Goal: Task Accomplishment & Management: Complete application form

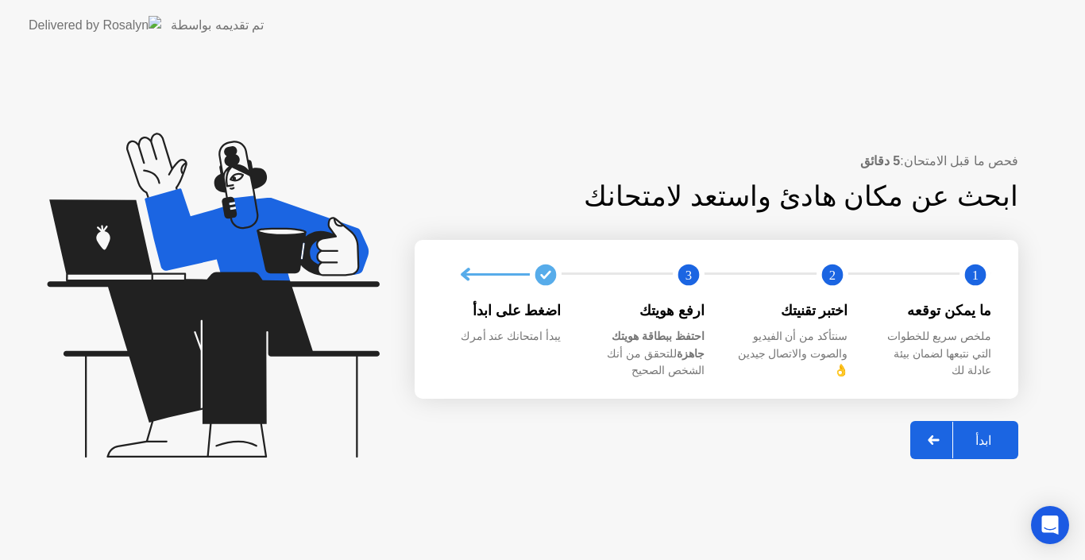
click at [999, 433] on div "ابدأ" at bounding box center [983, 440] width 60 height 15
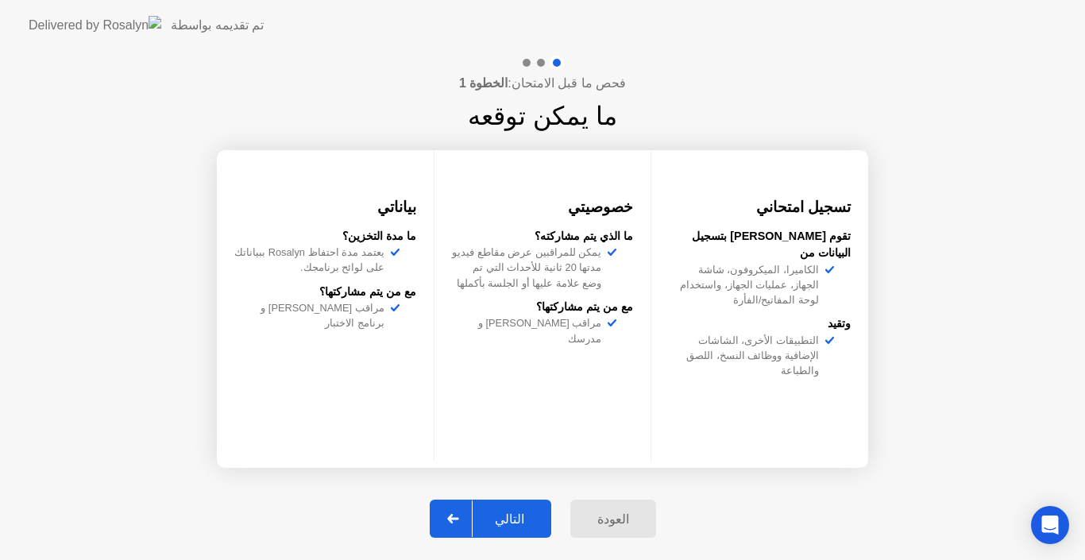
click at [509, 503] on button "التالي" at bounding box center [491, 519] width 122 height 38
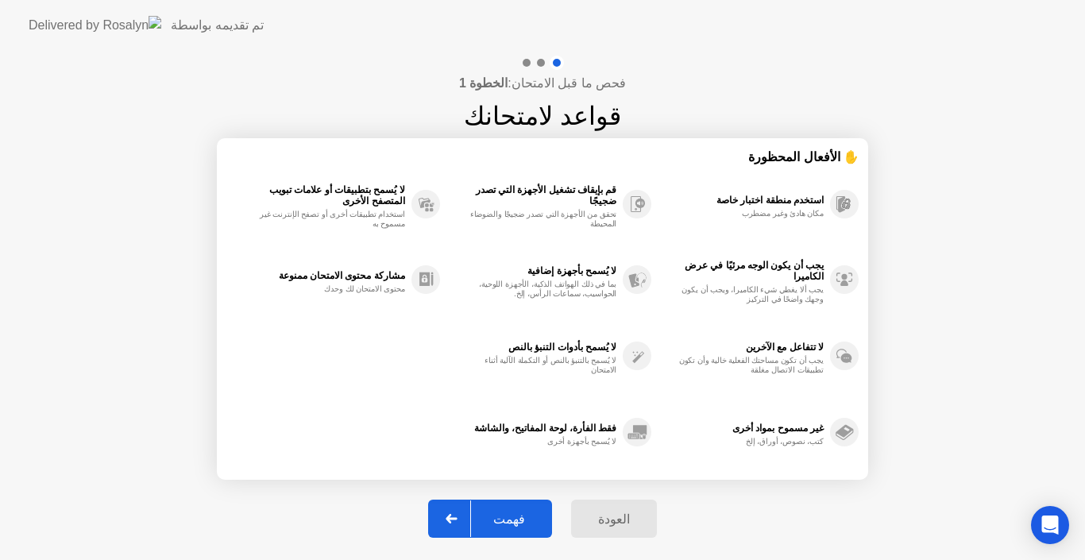
click at [516, 523] on div "فهمت" at bounding box center [509, 518] width 76 height 15
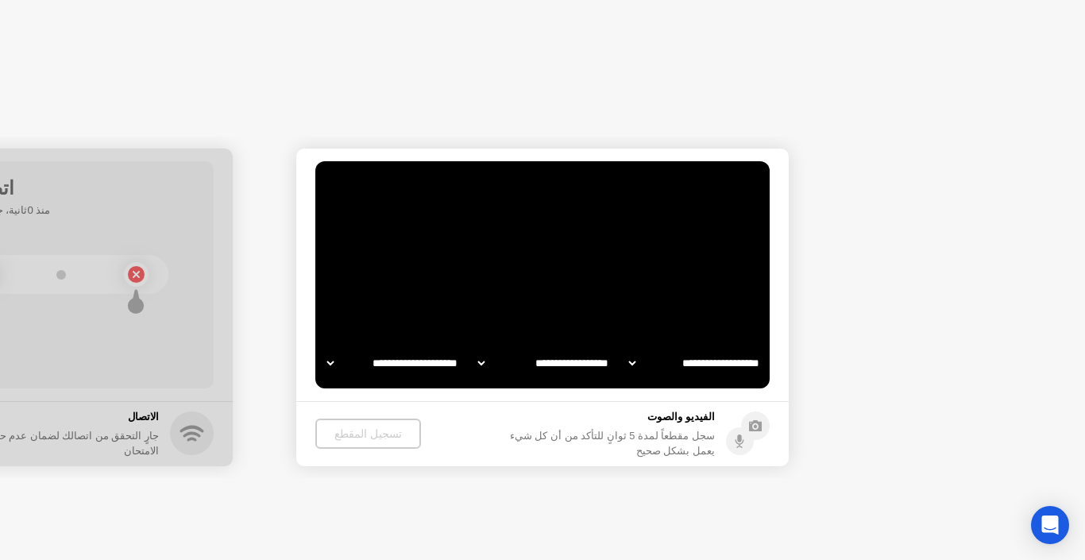
select select "**********"
select select "*******"
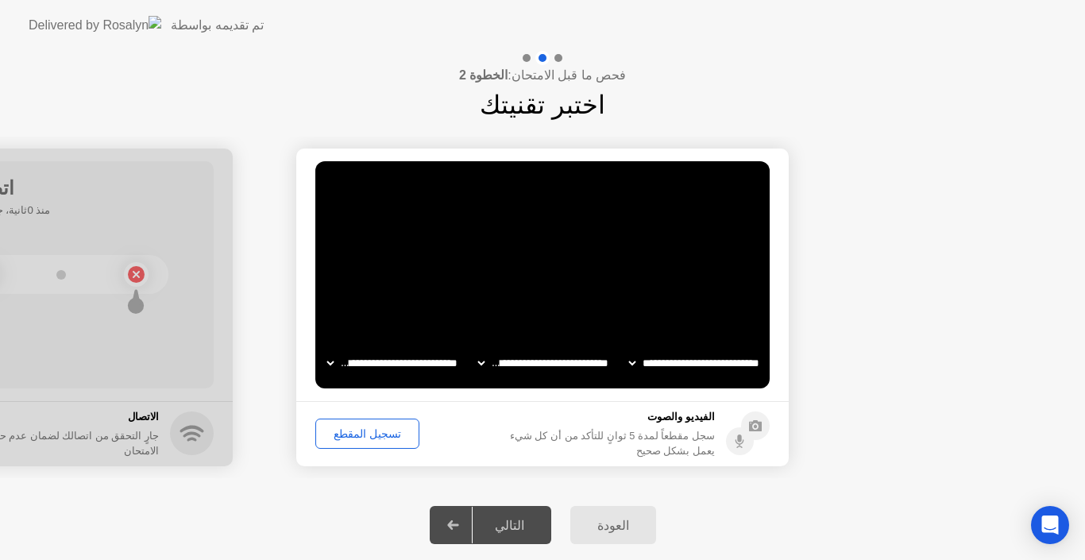
click at [368, 429] on div "تسجيل المقطع" at bounding box center [367, 433] width 93 height 13
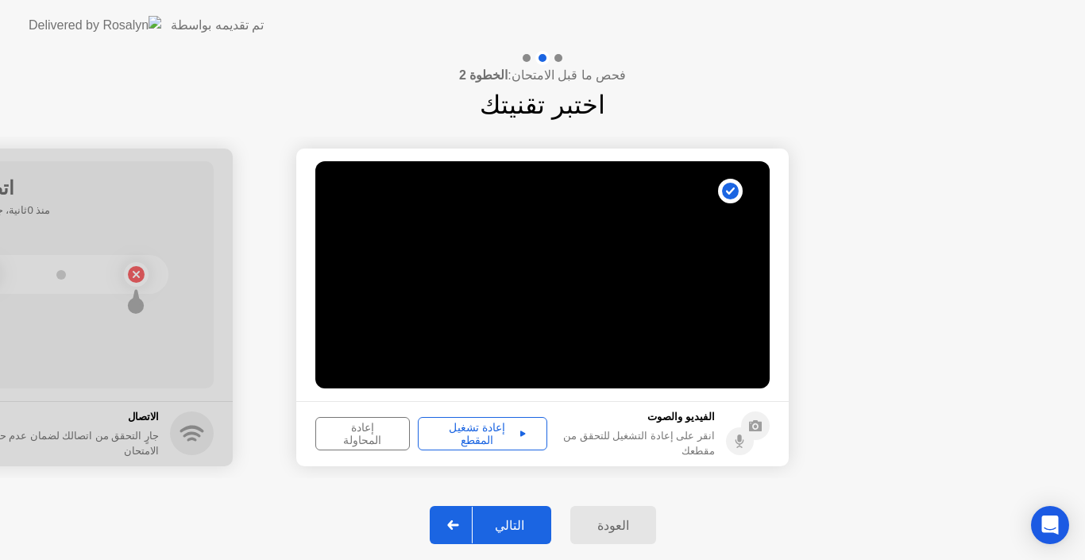
click at [520, 524] on div "التالي" at bounding box center [510, 525] width 74 height 15
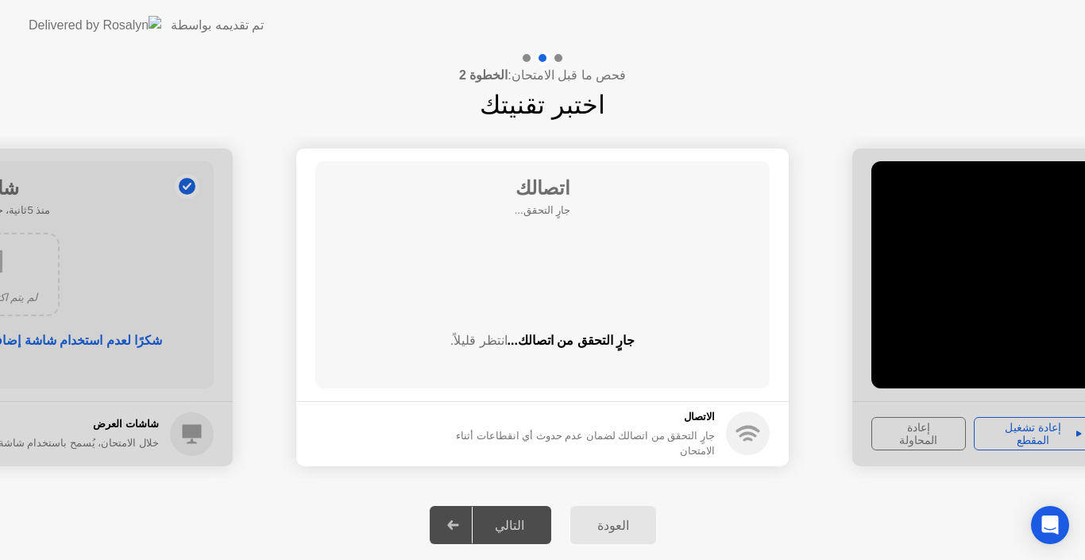
click at [520, 524] on div "التالي" at bounding box center [510, 525] width 74 height 15
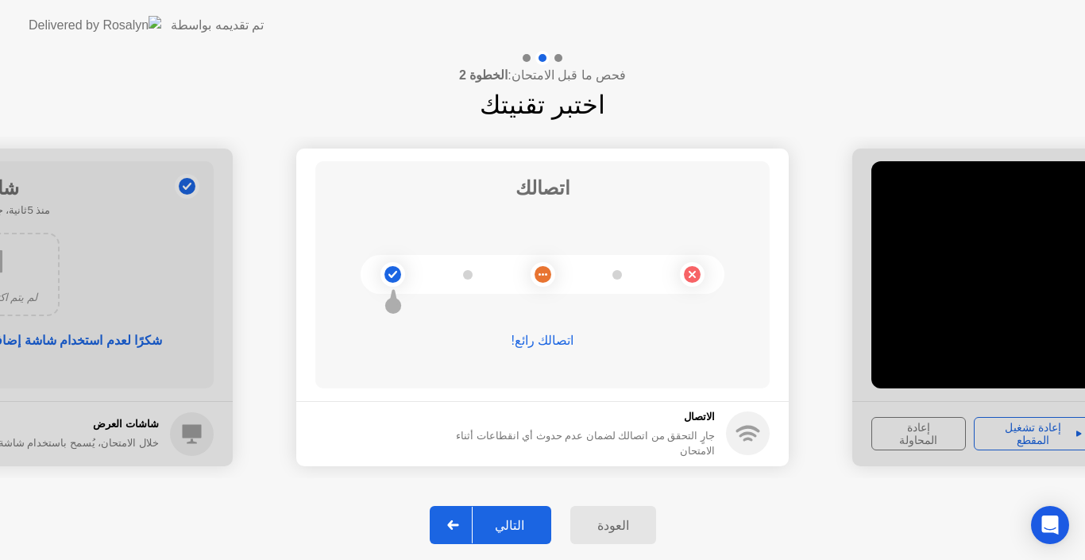
click at [510, 526] on div "التالي" at bounding box center [510, 525] width 74 height 15
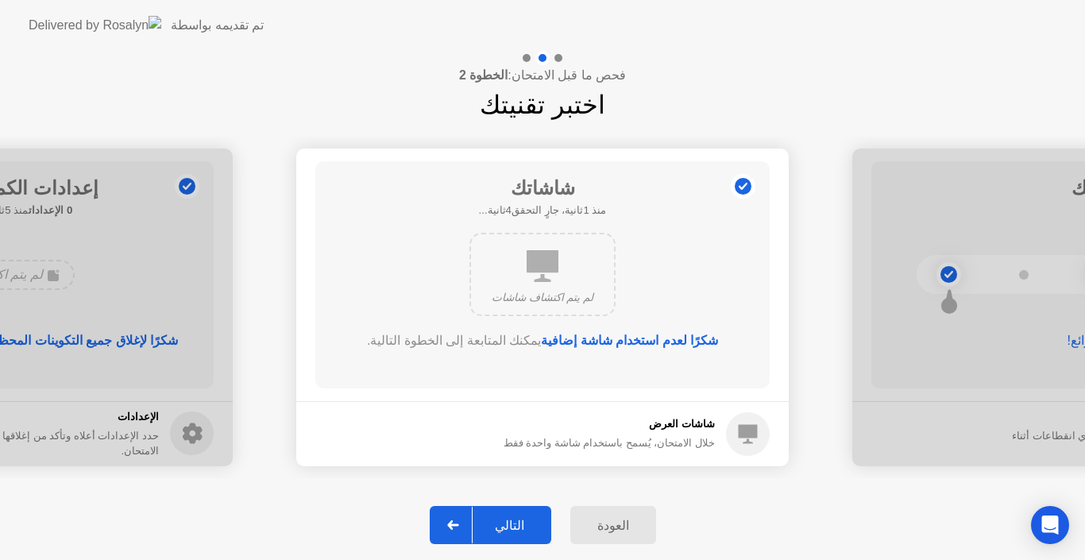
click at [513, 519] on div "التالي" at bounding box center [510, 525] width 74 height 15
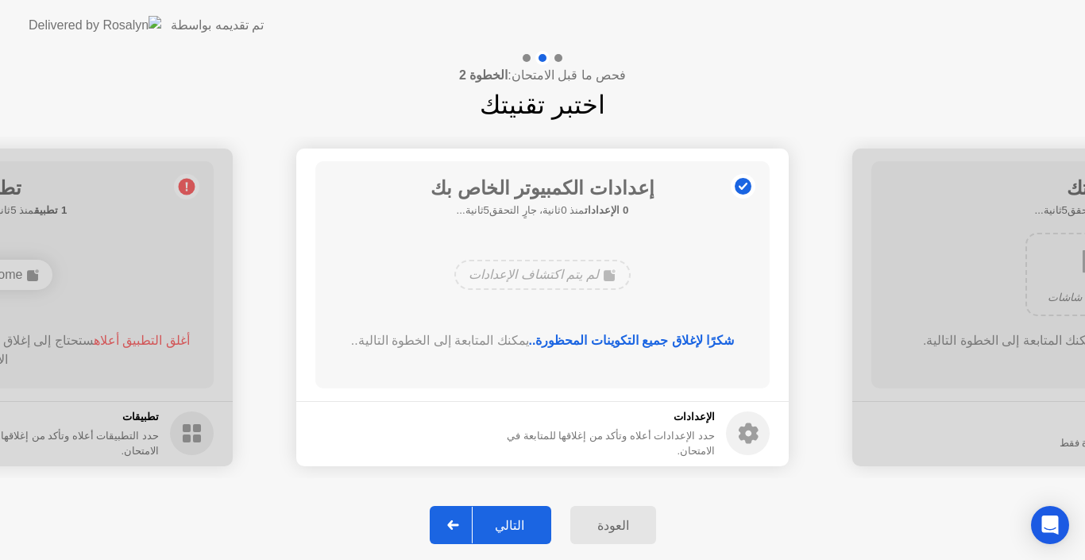
click at [517, 519] on div "التالي" at bounding box center [510, 525] width 74 height 15
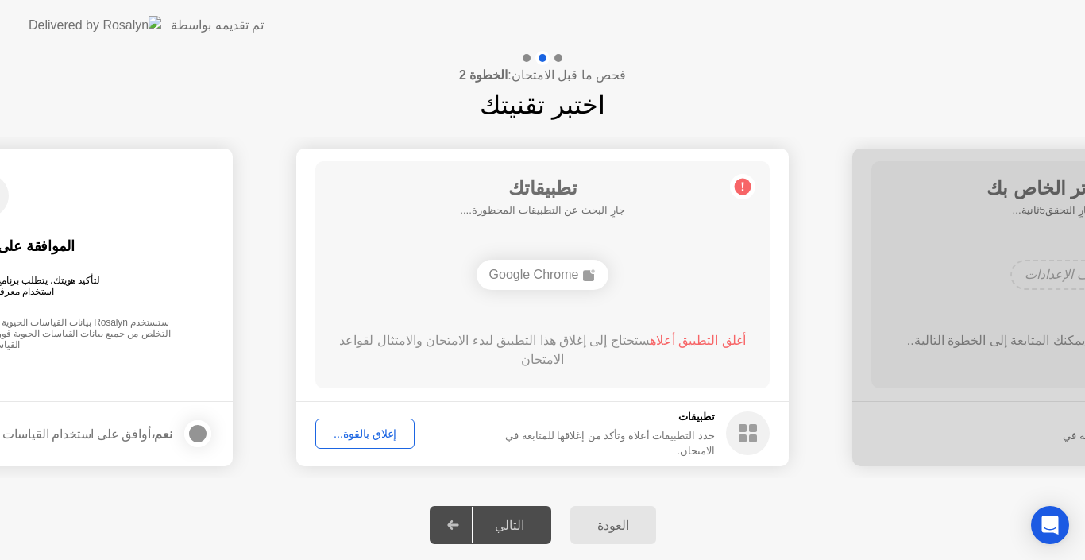
click at [518, 518] on div "التالي" at bounding box center [510, 525] width 74 height 15
click at [560, 279] on div "WhatsApp" at bounding box center [543, 275] width 102 height 30
click at [528, 523] on div "التالي" at bounding box center [510, 525] width 74 height 15
click at [380, 428] on div "إغلاق بالقوة..." at bounding box center [365, 433] width 88 height 13
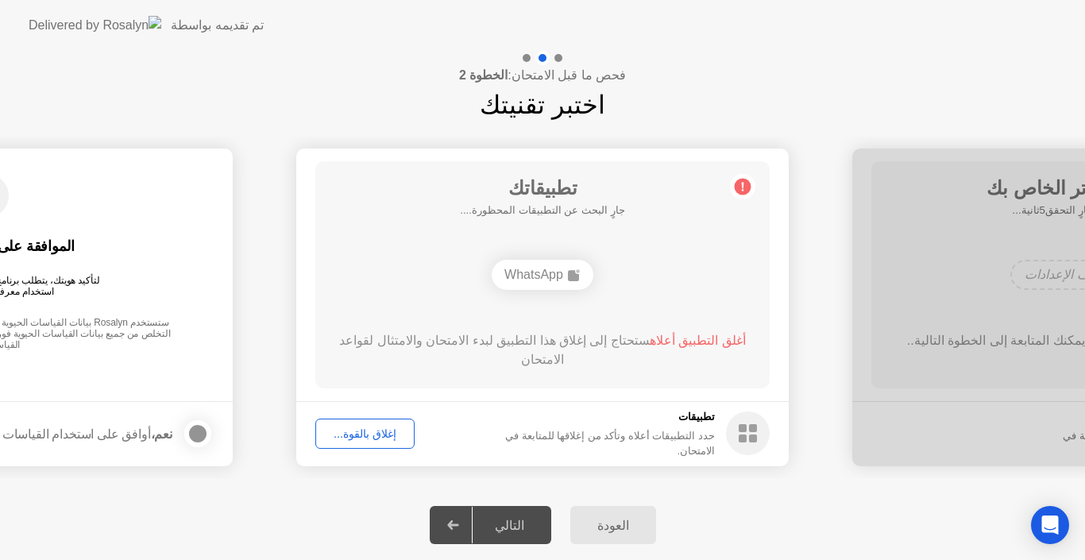
click at [357, 427] on div "إغلاق بالقوة..." at bounding box center [365, 433] width 88 height 13
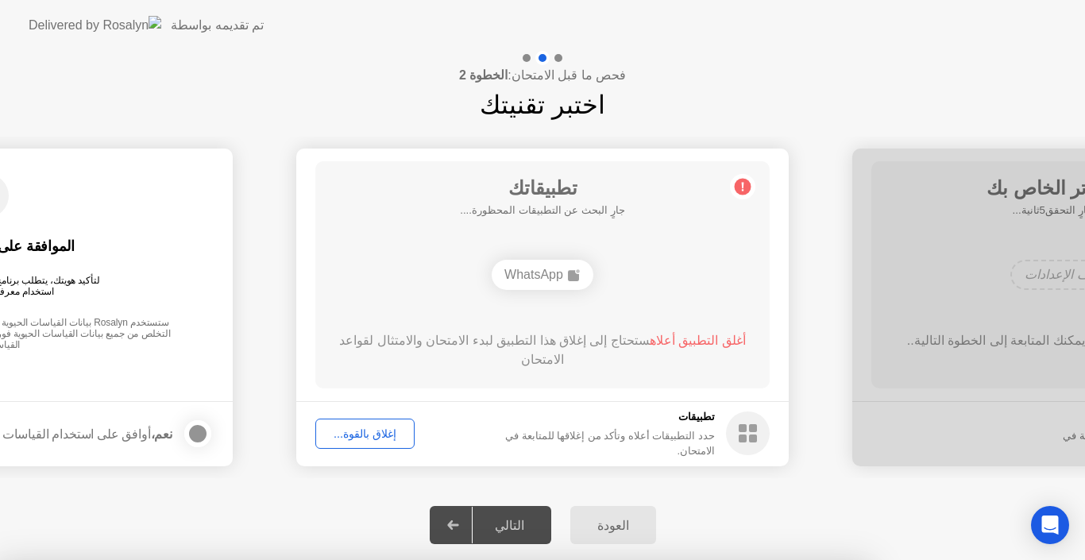
drag, startPoint x: 357, startPoint y: 427, endPoint x: 565, endPoint y: 369, distance: 216.8
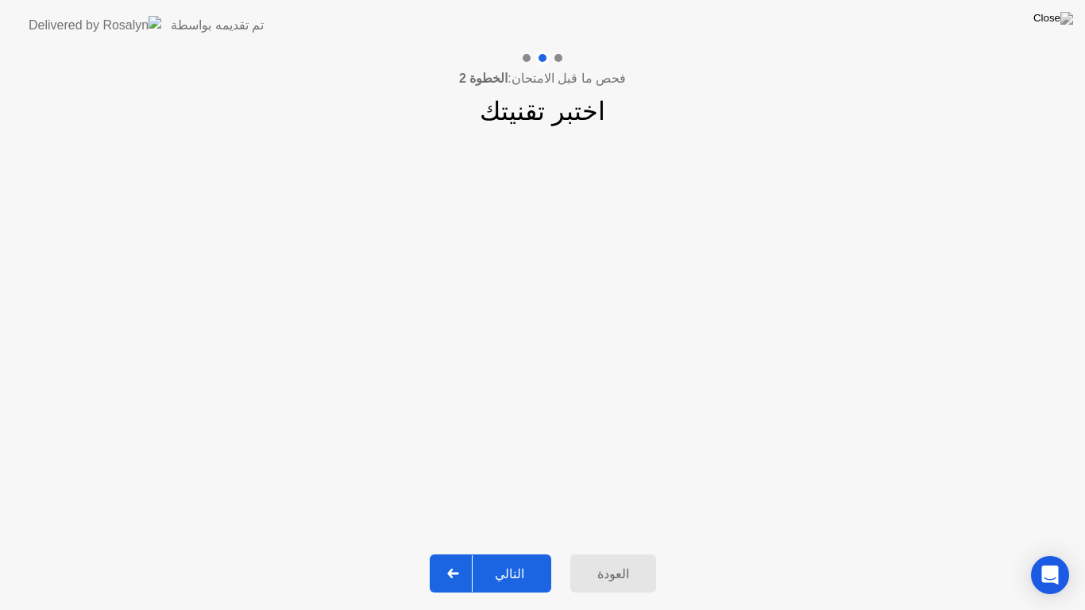
click at [497, 559] on div "التالي" at bounding box center [510, 573] width 74 height 15
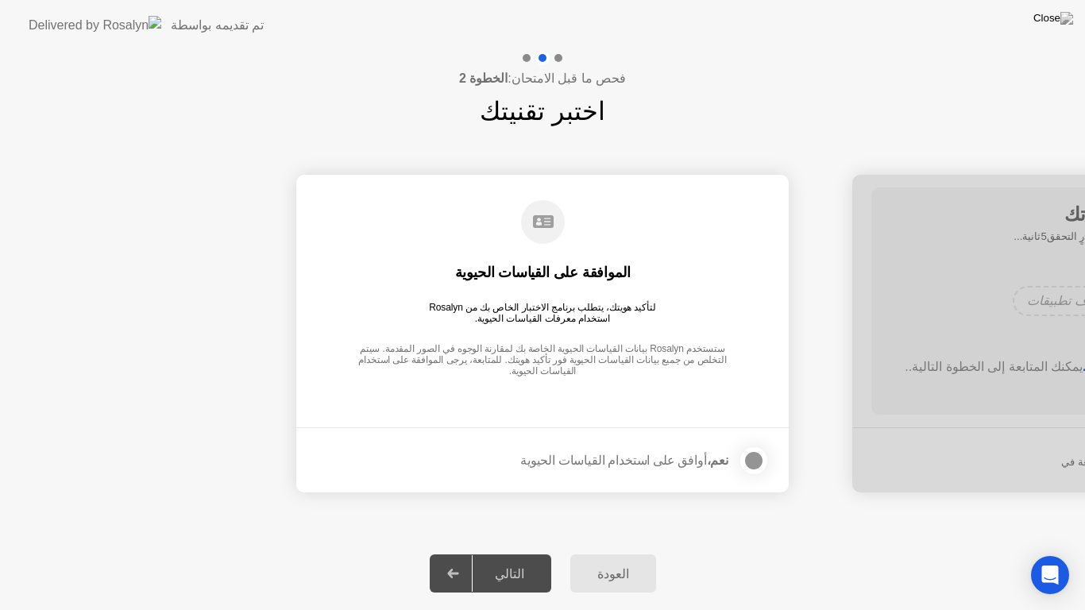
click at [750, 453] on div at bounding box center [753, 460] width 19 height 19
click at [515, 559] on div "التالي" at bounding box center [510, 573] width 74 height 15
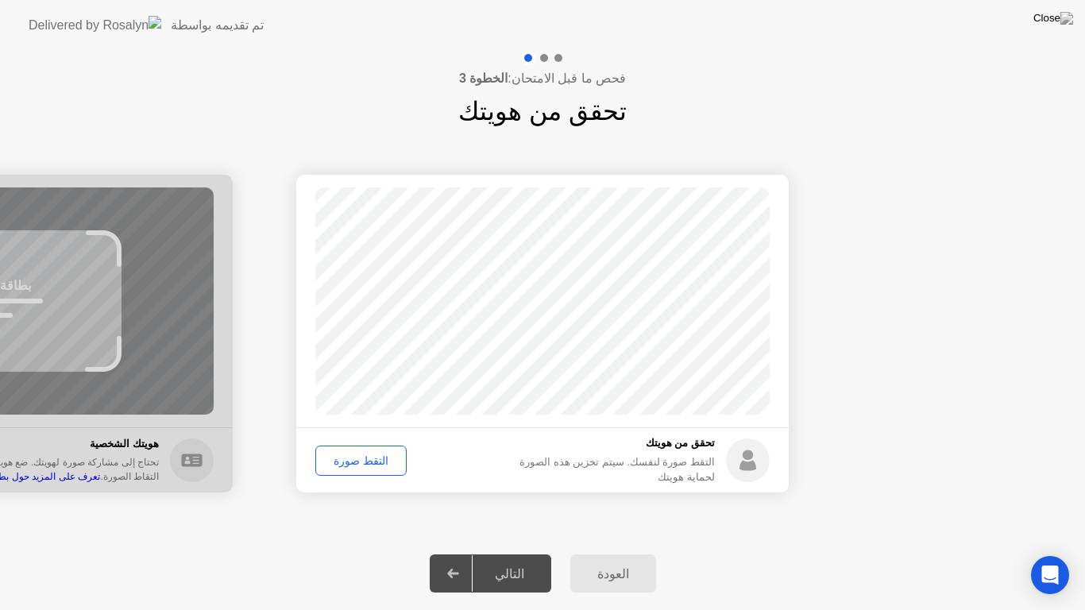
click at [371, 456] on div "التقط صورة" at bounding box center [361, 460] width 80 height 13
click at [529, 559] on div "التالي" at bounding box center [510, 573] width 74 height 15
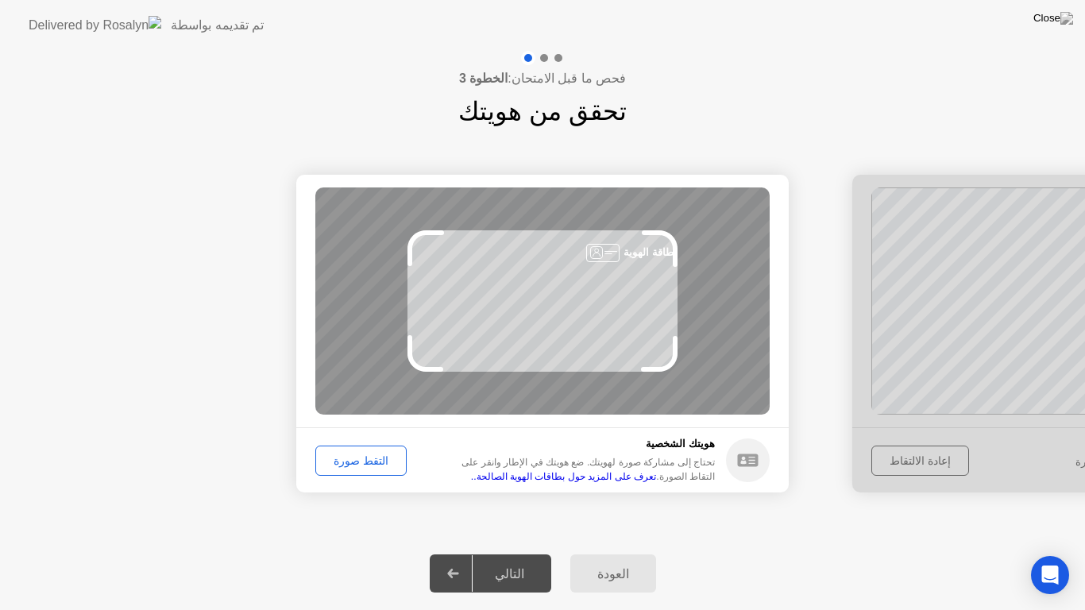
click at [449, 531] on div "نجاح تم التقاط الصورة بشكل صحيح تحقق من هويتك التقط صورة لنفسك. سيتم تخزين هذه …" at bounding box center [542, 333] width 1085 height 407
click at [378, 454] on div "التقط صورة" at bounding box center [361, 460] width 80 height 13
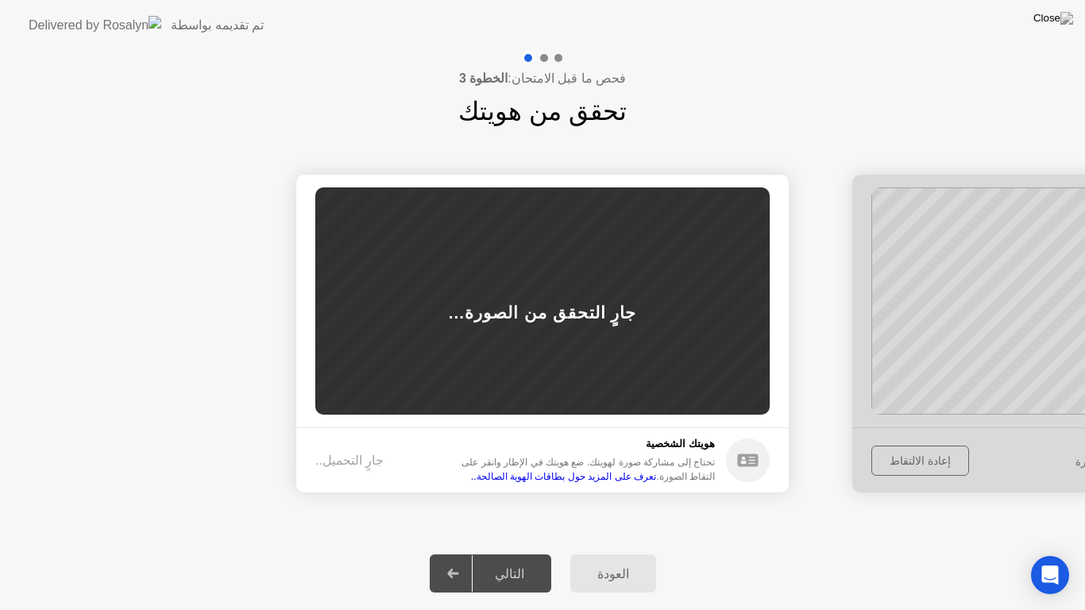
click at [622, 368] on div "جارٍ التحقق من الصورة..." at bounding box center [542, 300] width 454 height 227
click at [532, 559] on div "التالي" at bounding box center [510, 573] width 74 height 15
click at [531, 559] on div "التالي" at bounding box center [510, 573] width 74 height 15
click at [509, 559] on div "التالي" at bounding box center [510, 573] width 74 height 15
click at [523, 559] on div "التالي" at bounding box center [510, 573] width 74 height 15
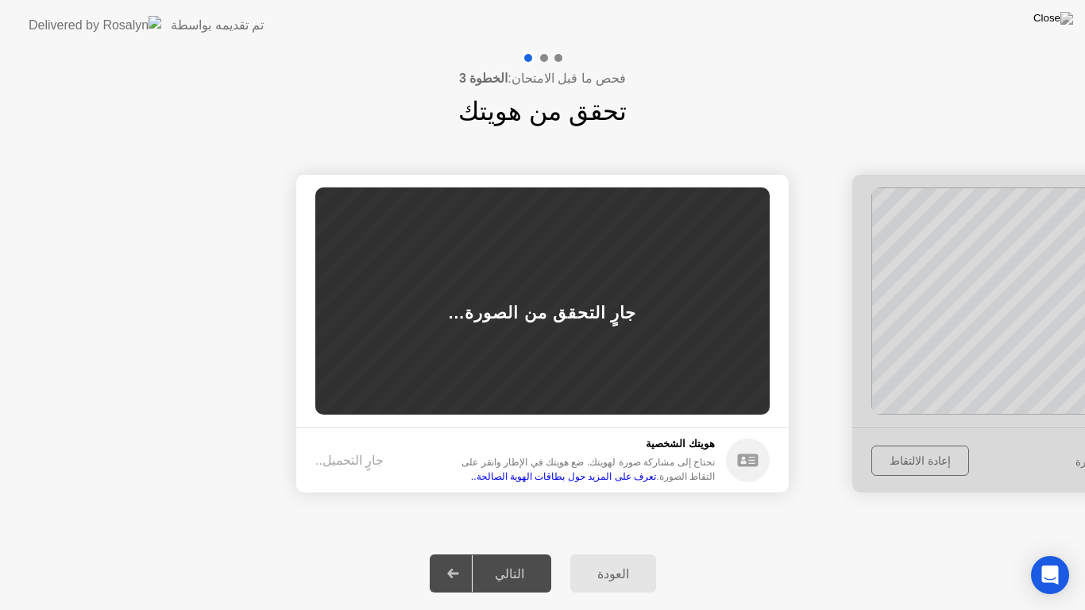
click at [587, 317] on div "جارٍ التحقق من الصورة..." at bounding box center [543, 312] width 188 height 25
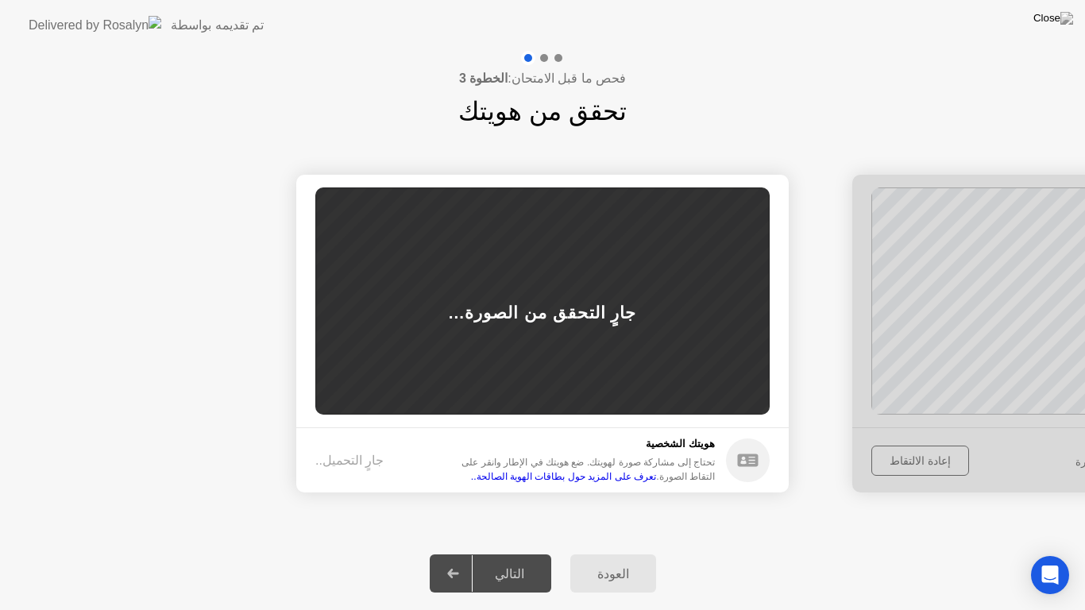
click at [587, 316] on div "جارٍ التحقق من الصورة..." at bounding box center [543, 312] width 188 height 25
click at [546, 64] on div at bounding box center [542, 58] width 46 height 14
click at [610, 559] on div "العودة" at bounding box center [613, 573] width 76 height 15
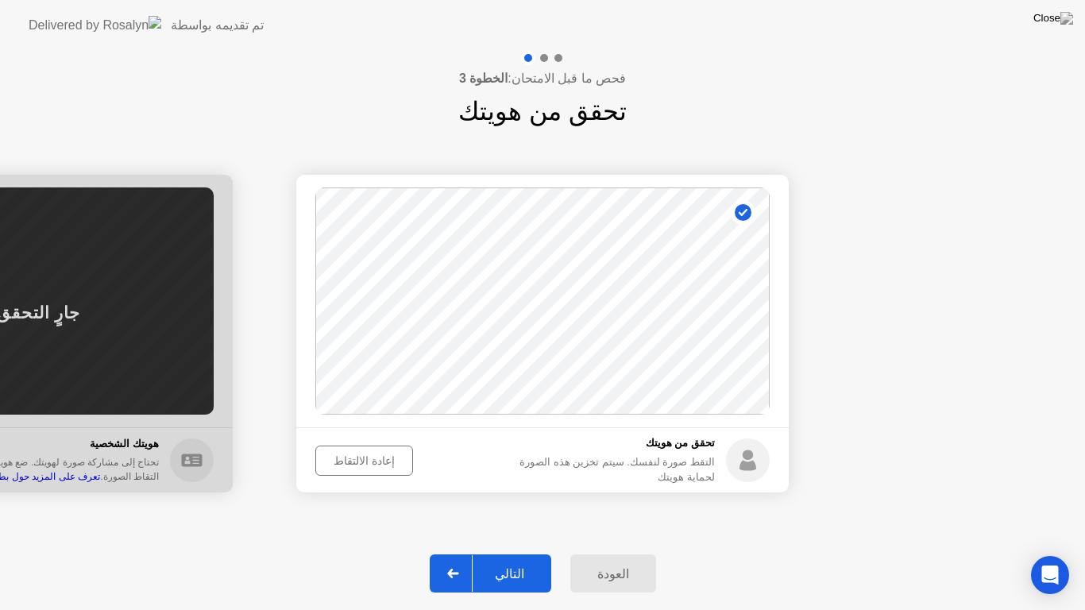
click at [501, 559] on div "التالي" at bounding box center [510, 573] width 74 height 15
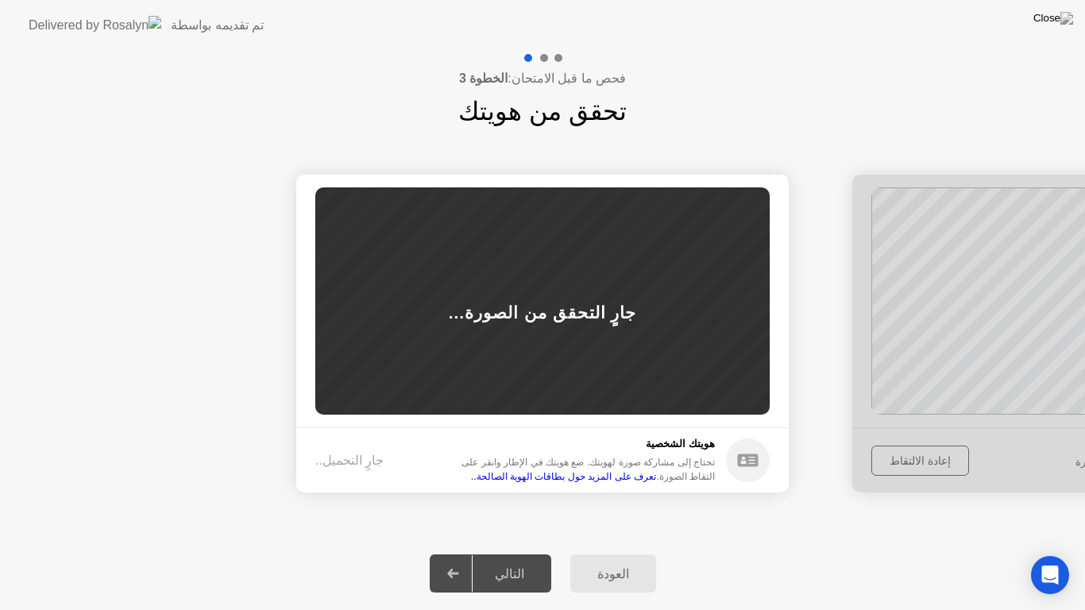
click at [501, 559] on div "التالي" at bounding box center [510, 573] width 74 height 15
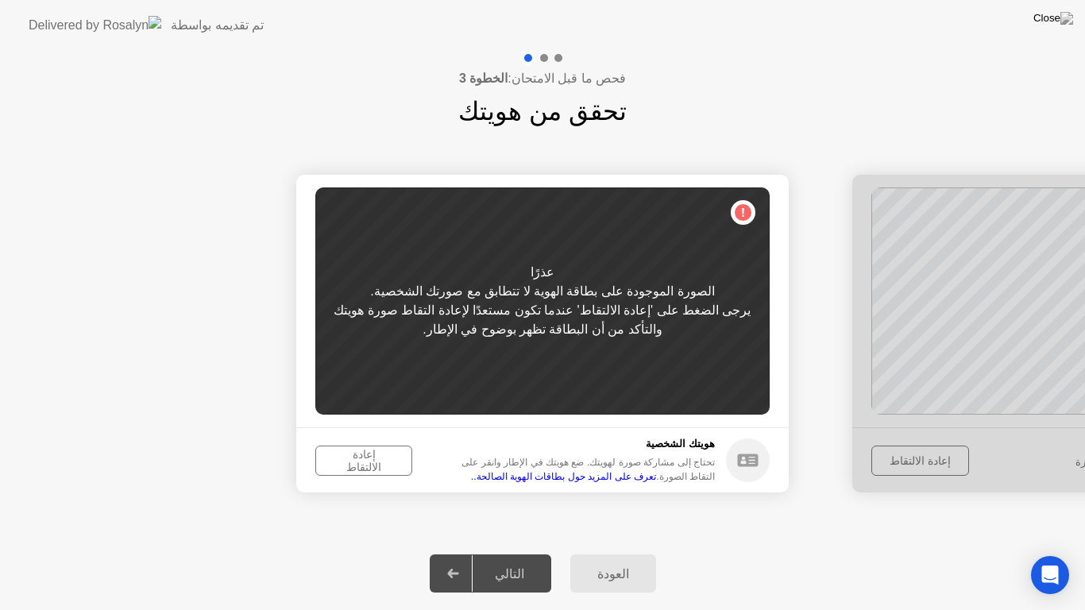
click at [366, 459] on div "إعادة الالتقاط" at bounding box center [364, 460] width 86 height 25
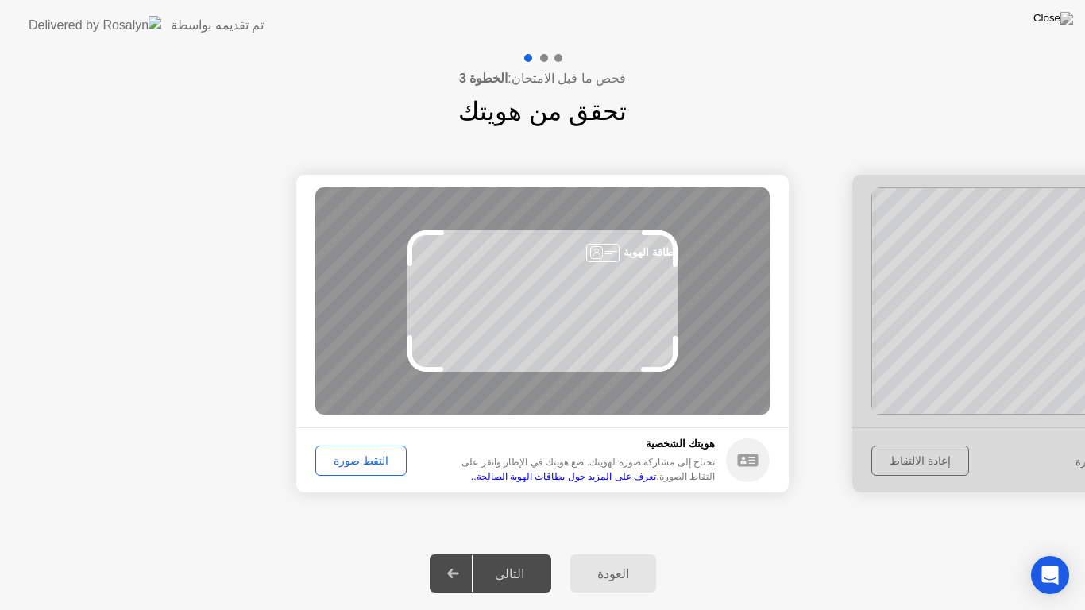
click at [354, 467] on div "التقط صورة" at bounding box center [361, 460] width 80 height 13
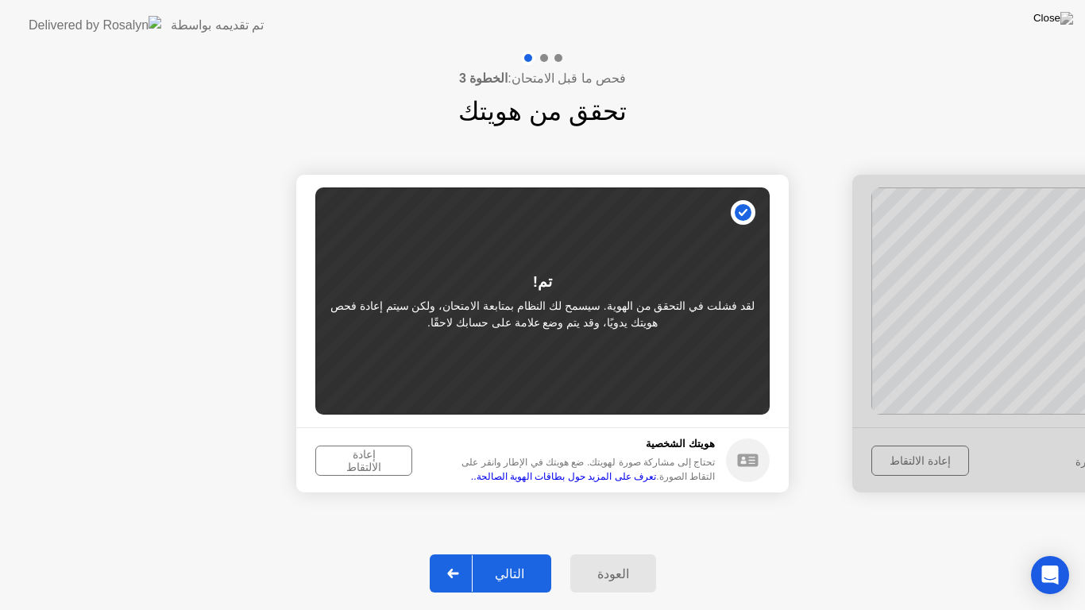
click at [504, 557] on button "التالي" at bounding box center [491, 573] width 122 height 38
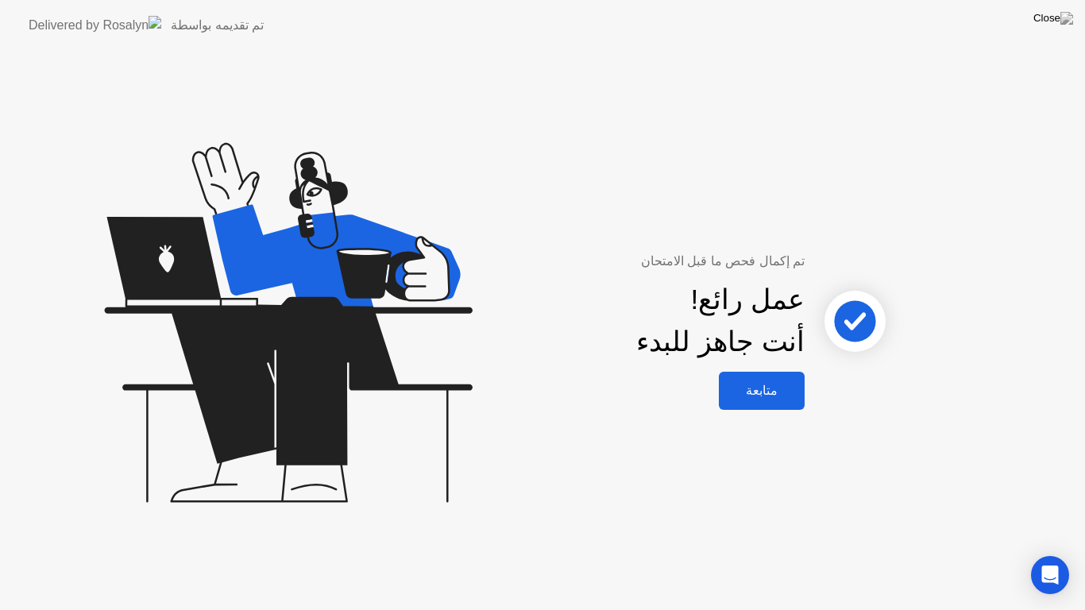
click at [770, 387] on div "متابعة" at bounding box center [761, 390] width 76 height 15
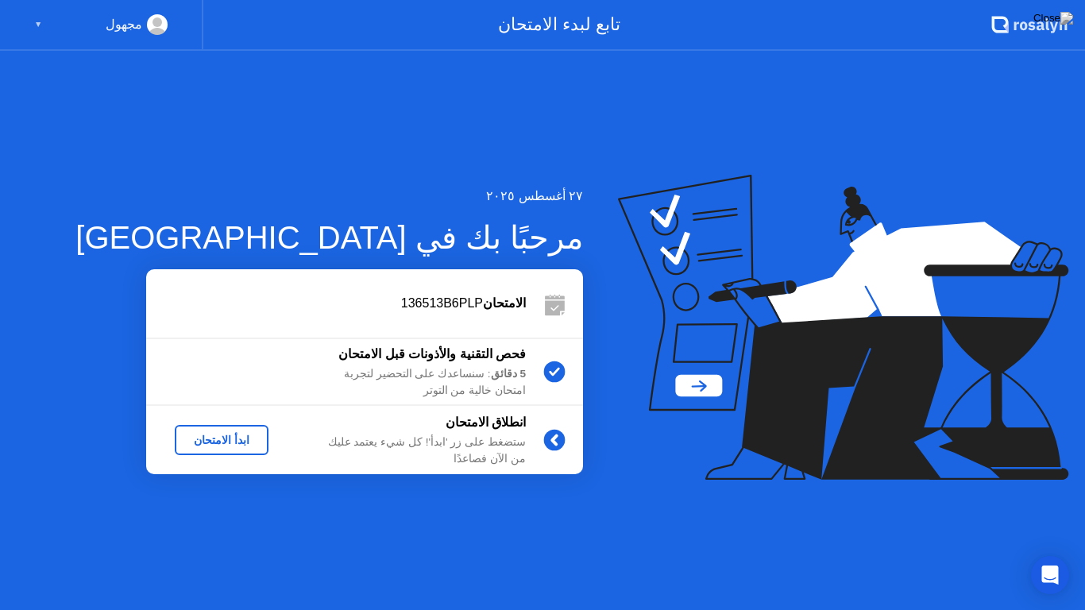
click at [222, 435] on div "ابدأ الامتحان" at bounding box center [221, 440] width 81 height 13
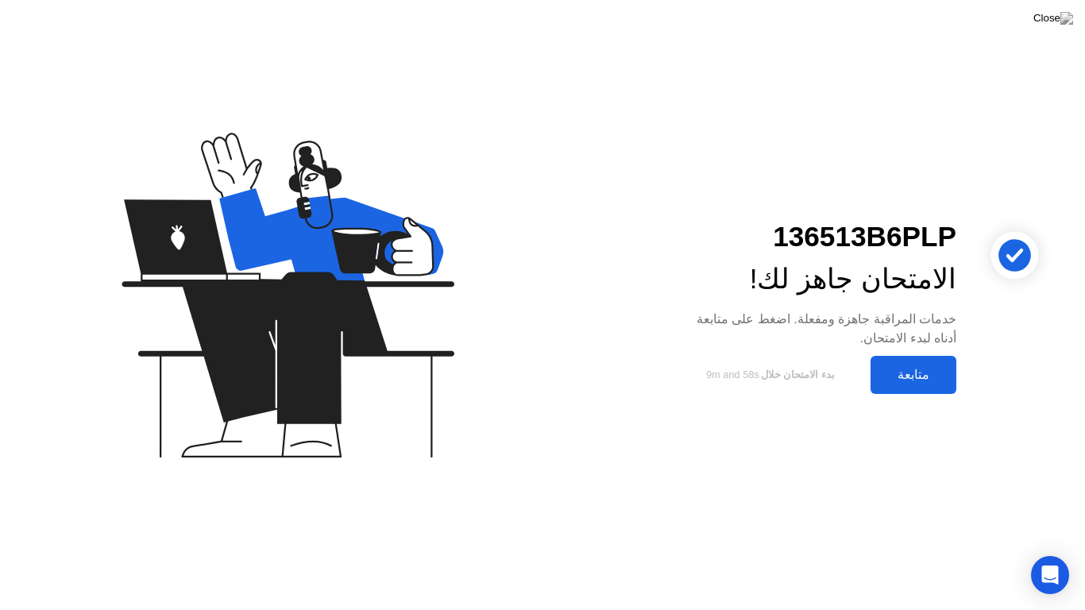
click at [888, 368] on div "متابعة" at bounding box center [913, 374] width 76 height 15
